Goal: Information Seeking & Learning: Learn about a topic

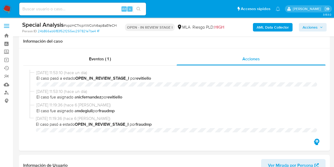
select select "10"
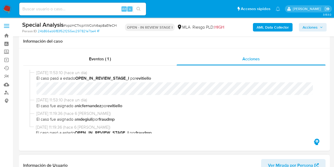
scroll to position [43, 0]
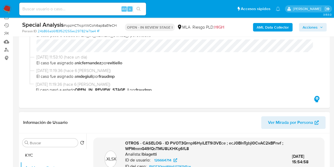
click at [158, 116] on header "Información de Usuario Ver Mirada por Persona" at bounding box center [174, 122] width 302 height 13
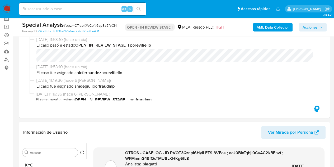
scroll to position [26, 0]
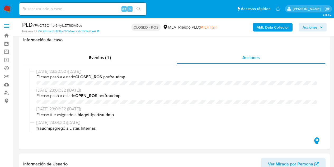
select select "10"
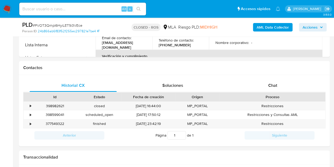
scroll to position [266, 0]
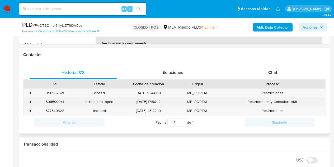
click at [61, 101] on div "398599041" at bounding box center [55, 101] width 44 height 9
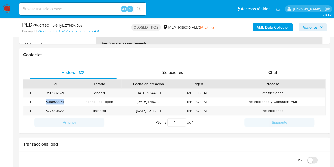
copy div "398599041"
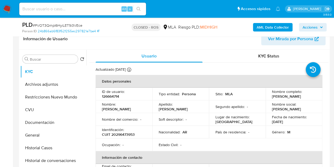
scroll to position [131, 0]
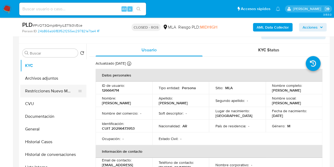
click at [38, 94] on button "Restricciones Nuevo Mundo" at bounding box center [51, 90] width 62 height 13
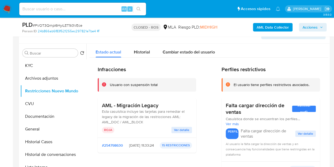
drag, startPoint x: 107, startPoint y: 100, endPoint x: 105, endPoint y: 103, distance: 3.5
click at [107, 100] on div "AML - Migración Legacy Esta casuística incluye las tarjetas para remediar el le…" at bounding box center [147, 118] width 98 height 40
drag, startPoint x: 101, startPoint y: 105, endPoint x: 163, endPoint y: 106, distance: 61.5
click at [163, 106] on div "AML - Migración Legacy Esta casuística incluye las tarjetas para remediar el le…" at bounding box center [147, 118] width 98 height 40
click at [42, 134] on button "General" at bounding box center [51, 128] width 62 height 13
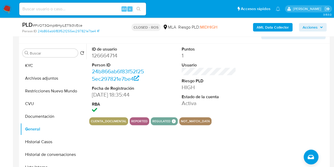
click at [236, 70] on div "Puntos 1 Usuario Riesgo PLD HIGH Estado de la cuenta Activa" at bounding box center [209, 80] width 60 height 73
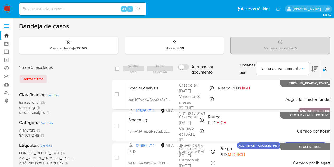
scroll to position [99, 0]
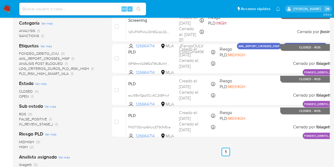
click at [159, 154] on ul "Anterior 1 Siguiente" at bounding box center [225, 151] width 227 height 8
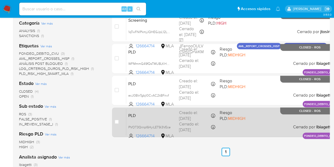
click at [146, 116] on span "PLD" at bounding box center [151, 114] width 46 height 7
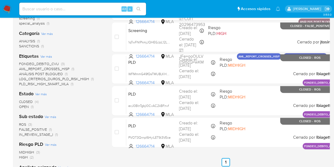
scroll to position [107, 0]
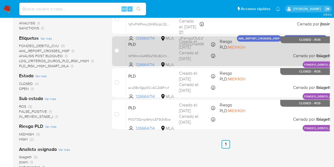
click at [145, 49] on div "PLD WFMmmG49fQsTMU8LKHKg6fL8 126664714 MLA Riesgo PLD: MIDHIGH Creado el: 05/08…" at bounding box center [231, 50] width 210 height 27
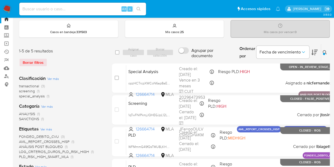
scroll to position [0, 0]
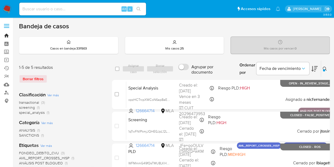
click at [8, 36] on link "Bandeja" at bounding box center [31, 35] width 63 height 8
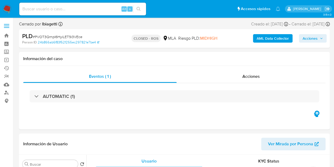
select select "10"
click at [225, 79] on div "Acciones" at bounding box center [251, 76] width 149 height 13
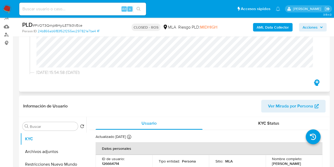
scroll to position [56, 0]
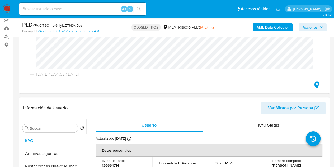
click at [289, 106] on span "Ver Mirada por Persona" at bounding box center [290, 107] width 45 height 13
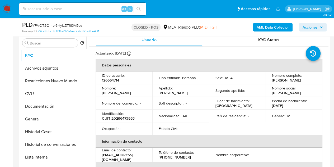
scroll to position [87, 0]
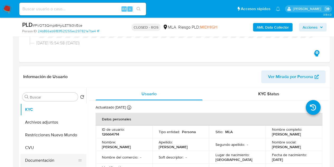
click at [45, 159] on button "Documentación" at bounding box center [51, 160] width 62 height 13
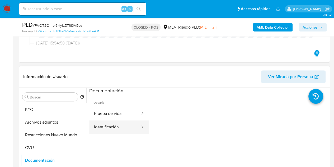
click at [117, 130] on button "Identificación" at bounding box center [114, 126] width 51 height 13
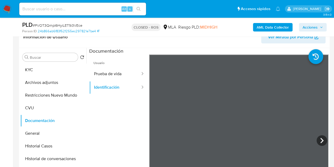
scroll to position [132, 0]
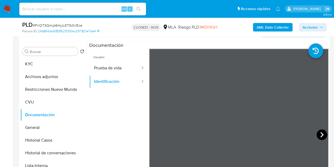
click at [318, 132] on icon at bounding box center [321, 134] width 11 height 11
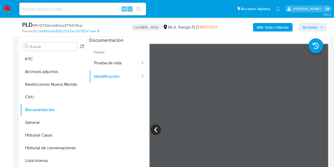
scroll to position [127, 0]
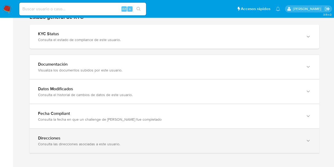
click at [292, 139] on div "Direcciones Consulta las direcciones asociadas a este usuario." at bounding box center [169, 140] width 262 height 11
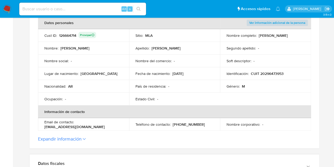
scroll to position [114, 0]
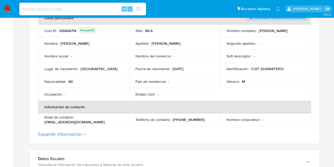
drag, startPoint x: 76, startPoint y: 120, endPoint x: 117, endPoint y: 120, distance: 41.2
click at [117, 120] on div "Email de contacto : edutwi054@hotmail.com" at bounding box center [83, 120] width 78 height 10
click at [235, 87] on td "Género : M" at bounding box center [265, 81] width 91 height 13
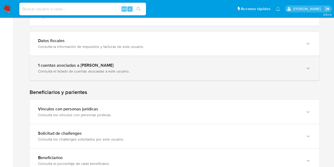
click at [313, 72] on div "1 cuentas asociadas a Eduardo Ramon Galvan Consulta el listado de cuentas asoci…" at bounding box center [175, 68] width 290 height 24
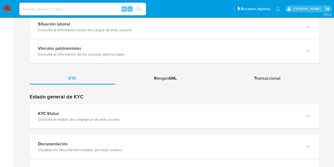
scroll to position [523, 0]
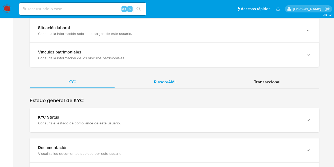
click at [168, 83] on span "Riesgo/AML" at bounding box center [165, 82] width 23 height 6
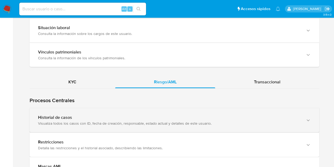
click at [170, 116] on div "Historial de casos" at bounding box center [169, 117] width 262 height 5
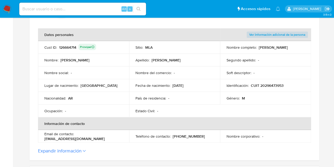
scroll to position [0, 0]
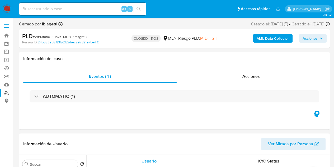
select select "10"
click at [8, 92] on link "Buscador de personas" at bounding box center [31, 92] width 63 height 8
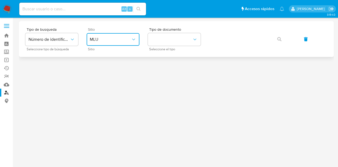
click at [118, 44] on button "MLU" at bounding box center [113, 39] width 53 height 13
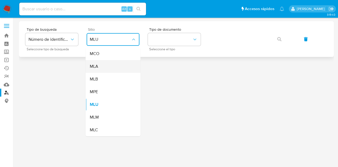
click at [116, 66] on div "MLA" at bounding box center [111, 66] width 43 height 13
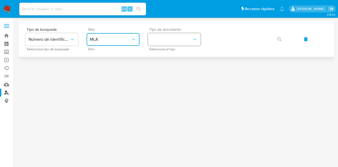
click at [168, 43] on button "identificationType" at bounding box center [174, 39] width 53 height 13
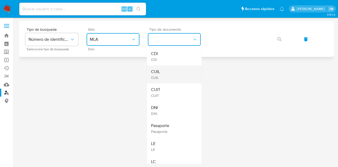
click at [173, 71] on div "CUIL CUIL" at bounding box center [172, 74] width 43 height 18
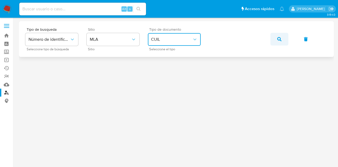
click at [282, 37] on button "button" at bounding box center [279, 39] width 18 height 13
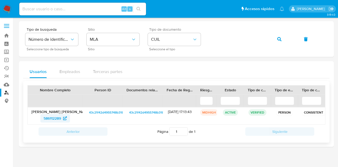
click at [53, 117] on span "586112289" at bounding box center [52, 118] width 17 height 8
click at [54, 118] on span "586112289" at bounding box center [52, 118] width 17 height 8
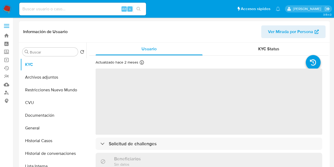
click at [284, 28] on span "Ver Mirada por Persona" at bounding box center [290, 31] width 45 height 13
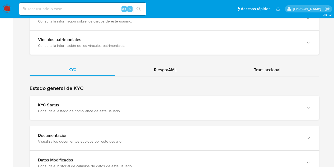
scroll to position [467, 0]
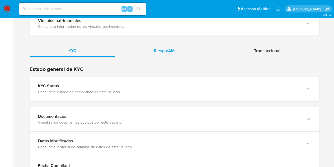
click at [183, 49] on div "Riesgo/AML" at bounding box center [165, 50] width 100 height 13
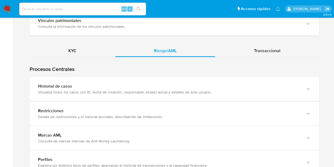
click at [159, 89] on div "Visualiza todos los casos con ID, fecha de creación, responsable, estado actual…" at bounding box center [169, 91] width 262 height 5
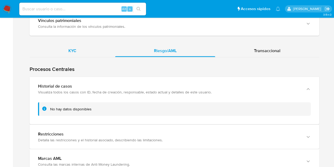
click at [87, 49] on div "KYC" at bounding box center [73, 50] width 86 height 13
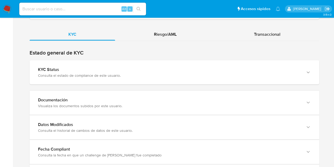
scroll to position [517, 0]
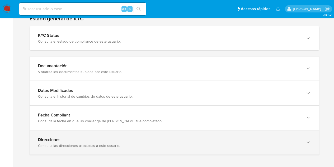
drag, startPoint x: 307, startPoint y: 138, endPoint x: 312, endPoint y: 140, distance: 4.9
click at [307, 141] on icon "button" at bounding box center [307, 142] width 3 height 2
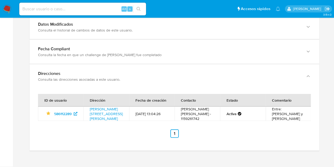
scroll to position [573, 0]
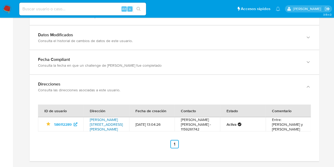
click at [109, 120] on link "[PERSON_NAME][STREET_ADDRESS][PERSON_NAME]" at bounding box center [106, 124] width 33 height 15
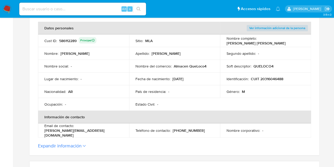
scroll to position [97, 0]
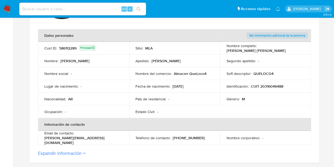
drag, startPoint x: 173, startPoint y: 75, endPoint x: 206, endPoint y: 72, distance: 32.9
click at [206, 72] on div "Nombre del comercio : Almacen QueLoco4" at bounding box center [174, 73] width 78 height 5
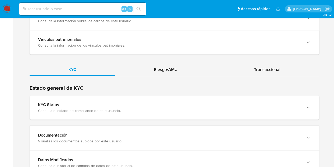
scroll to position [453, 0]
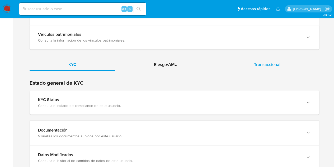
click at [268, 62] on span "Transaccional" at bounding box center [267, 64] width 26 height 6
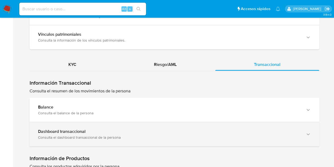
click at [221, 135] on div "Consulta el dashboard transaccional de la persona" at bounding box center [169, 136] width 262 height 5
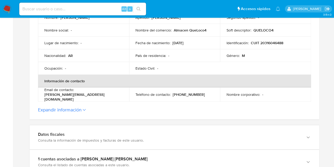
scroll to position [112, 0]
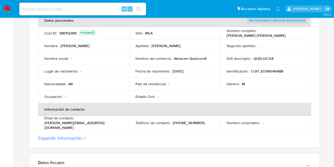
click at [113, 63] on td "Nombre social : -" at bounding box center [83, 58] width 91 height 13
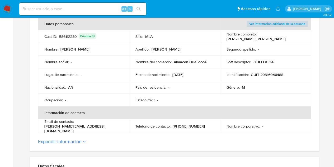
click at [276, 74] on p "CUIT 20316046488" at bounding box center [266, 74] width 32 height 5
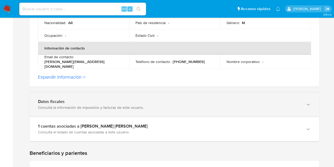
scroll to position [188, 0]
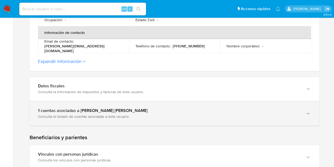
click at [133, 114] on div "Consulta el listado de cuentas asociadas a este usuario." at bounding box center [169, 116] width 262 height 5
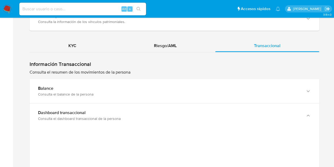
scroll to position [560, 0]
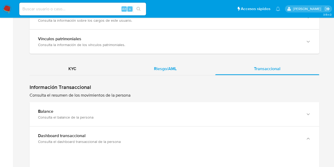
click at [168, 71] on div "Riesgo/AML" at bounding box center [165, 68] width 100 height 13
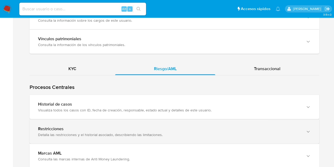
click at [167, 132] on div "Detalla las restricciones y el historial asociado, describiendo las limitacione…" at bounding box center [169, 134] width 262 height 5
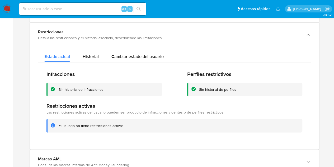
scroll to position [643, 0]
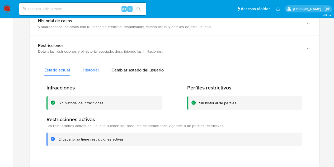
click at [93, 67] on span "Historial" at bounding box center [91, 70] width 16 height 6
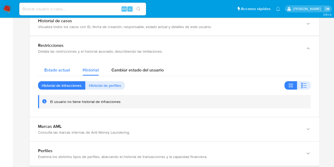
click at [56, 63] on div "Estado actual" at bounding box center [57, 68] width 26 height 14
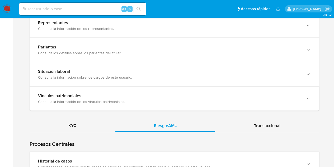
scroll to position [532, 0]
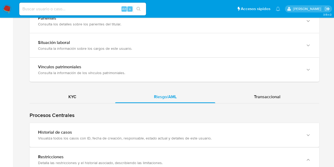
click at [281, 100] on div "Transaccional" at bounding box center [267, 96] width 104 height 13
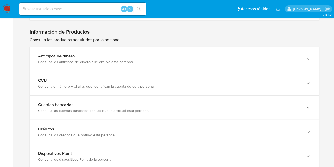
scroll to position [659, 0]
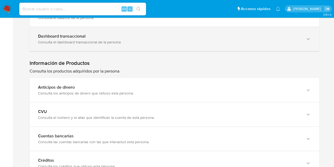
click at [237, 43] on div "Dashboard transaccional Consulta el dashboard transaccional de la persona" at bounding box center [175, 39] width 290 height 24
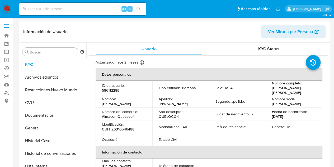
select select "10"
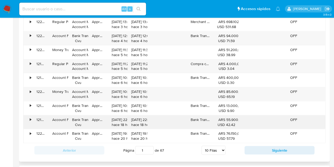
scroll to position [550, 0]
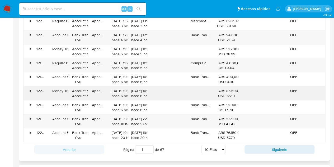
click at [303, 87] on div "• 122360690894 Money Transfer Account Money Account Money Approved [DATE] 15:57…" at bounding box center [174, 72] width 302 height 140
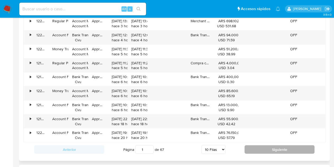
click at [263, 149] on button "Siguiente" at bounding box center [279, 149] width 70 height 8
type input "2"
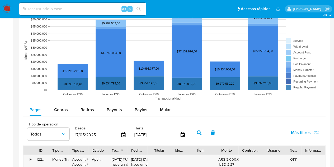
scroll to position [400, 0]
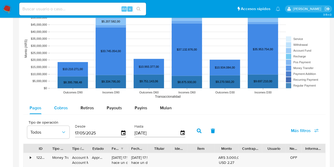
click at [69, 108] on button "Cobros" at bounding box center [61, 107] width 26 height 13
select select "10"
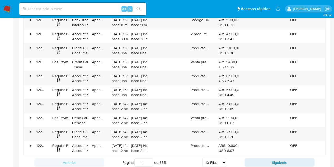
scroll to position [563, 0]
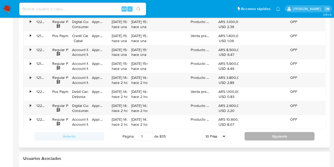
click at [293, 134] on button "Siguiente" at bounding box center [279, 136] width 70 height 8
type input "2"
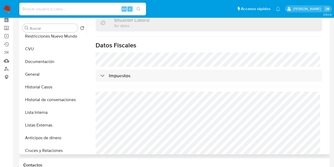
scroll to position [0, 0]
